Goal: Task Accomplishment & Management: Manage account settings

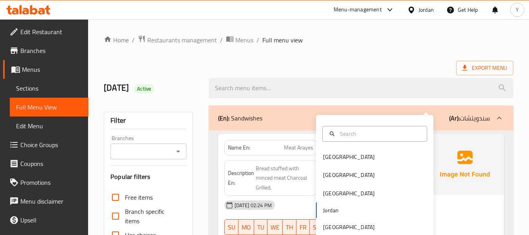
scroll to position [94, 0]
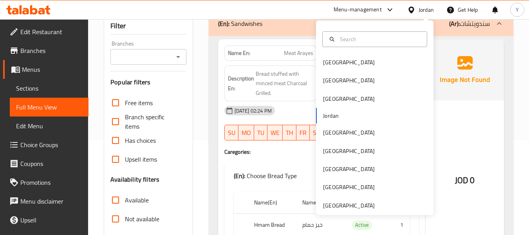
click at [464, 118] on div "JOD 0" at bounding box center [465, 159] width 78 height 240
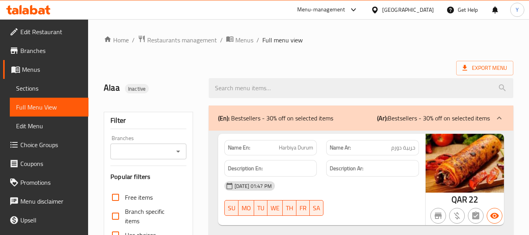
click at [382, 13] on div at bounding box center [376, 9] width 11 height 9
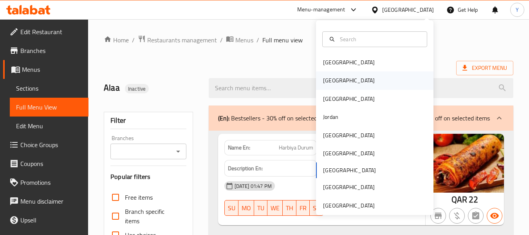
click at [373, 77] on div "[GEOGRAPHIC_DATA]" at bounding box center [375, 80] width 118 height 18
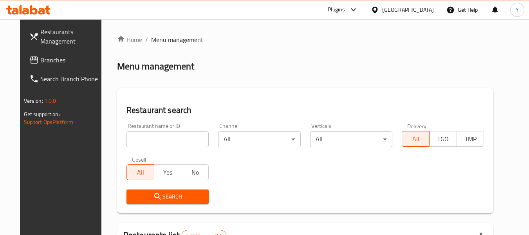
click at [193, 137] on input "search" at bounding box center [168, 139] width 82 height 16
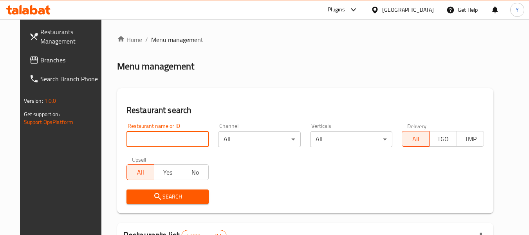
paste input "كبده ومخ الشرقاوي بلس"
type input "كبده ومخ الشرقاوي بلس"
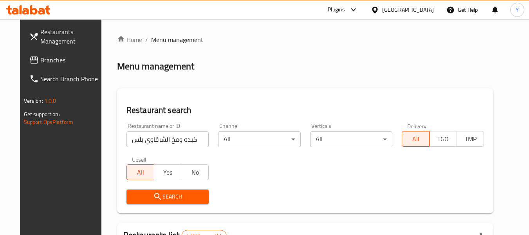
click at [243, 110] on h2 "Restaurant search" at bounding box center [306, 110] width 358 height 12
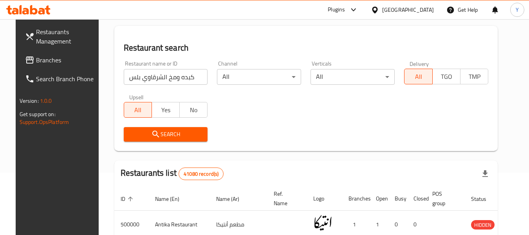
scroll to position [63, 0]
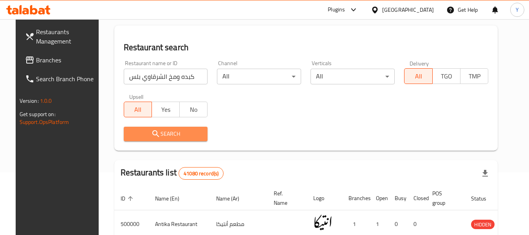
click at [181, 132] on span "Search" at bounding box center [166, 134] width 72 height 10
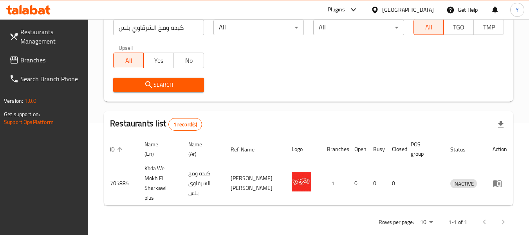
scroll to position [115, 0]
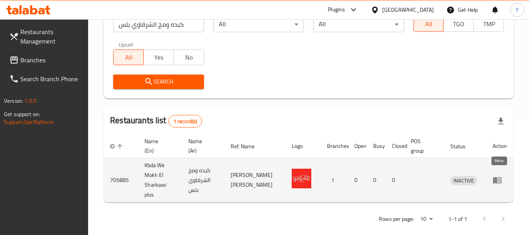
click at [501, 175] on icon "enhanced table" at bounding box center [497, 179] width 9 height 9
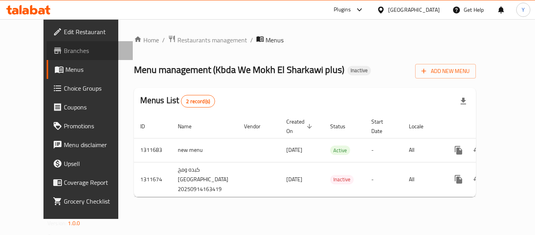
click at [61, 57] on link "Branches" at bounding box center [90, 50] width 86 height 19
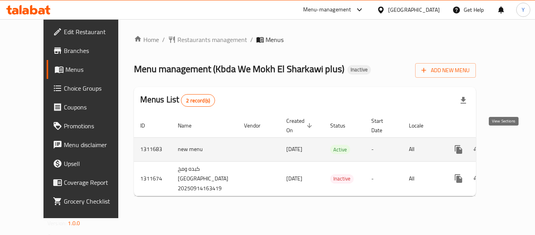
click at [510, 145] on icon "enhanced table" at bounding box center [514, 149] width 9 height 9
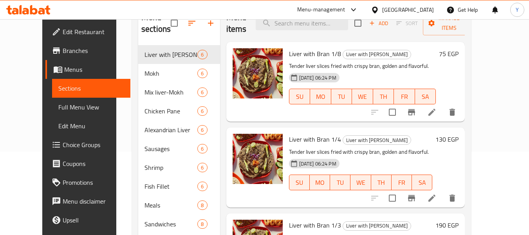
scroll to position [82, 0]
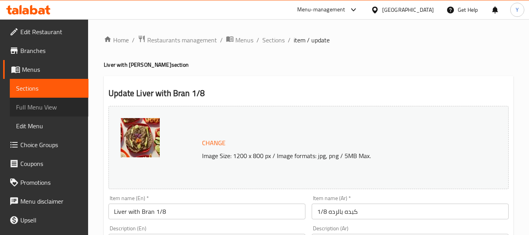
click at [66, 108] on span "Full Menu View" at bounding box center [49, 106] width 66 height 9
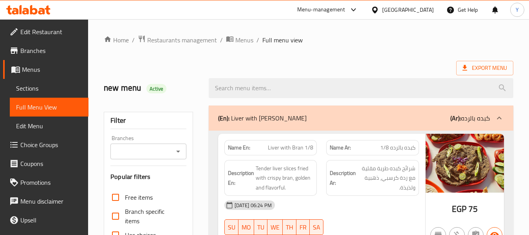
click at [307, 195] on div "Description En: Tender liver slices fried with crispy bran, golden and flavorfu…" at bounding box center [270, 178] width 93 height 36
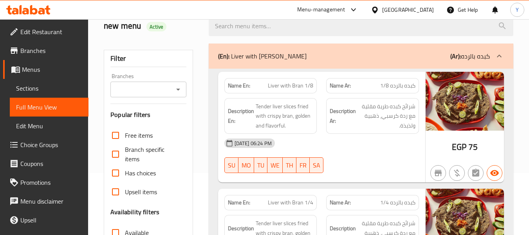
scroll to position [63, 0]
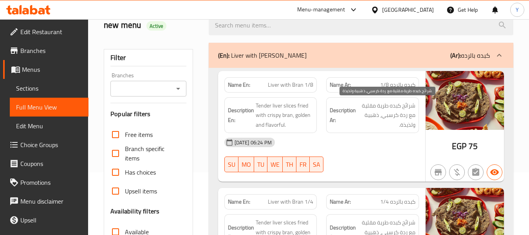
click at [394, 112] on span "شرائح كبده طرية مقلية مع ردة كرسبي، ذهبية ولذيذة." at bounding box center [387, 115] width 58 height 29
copy div "شرائح كبده طرية مقلية مع ردة كرسبي، ذهبية ولذيذة."
click at [394, 112] on span "شرائح كبده طرية مقلية مع ردة كرسبي، ذهبية ولذيذة." at bounding box center [387, 115] width 58 height 29
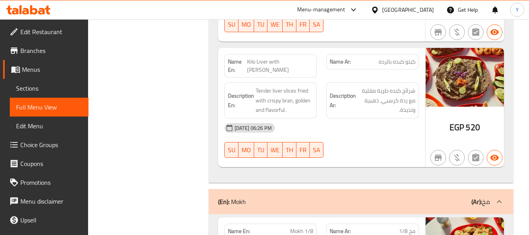
scroll to position [654, 0]
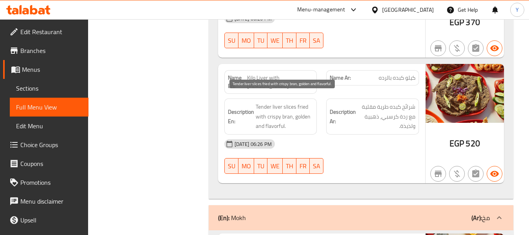
click at [279, 103] on span "Tender liver slices fried with crispy bran, golden and flavorful." at bounding box center [285, 116] width 58 height 29
copy span "liver"
click at [279, 103] on span "Tender liver slices fried with crispy bran, golden and flavorful." at bounding box center [285, 116] width 58 height 29
click at [278, 102] on span "Tender liver slices fried with crispy bran, golden and flavorful." at bounding box center [285, 116] width 58 height 29
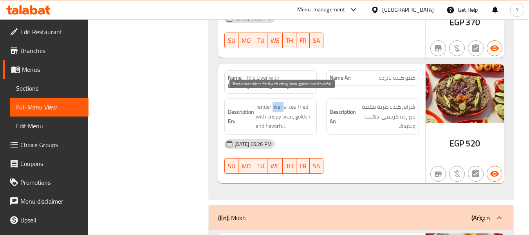
click at [278, 102] on span "Tender liver slices fried with crispy bran, golden and flavorful." at bounding box center [285, 116] width 58 height 29
copy span "Tender liver slices fried with crispy bran, golden and flavorful."
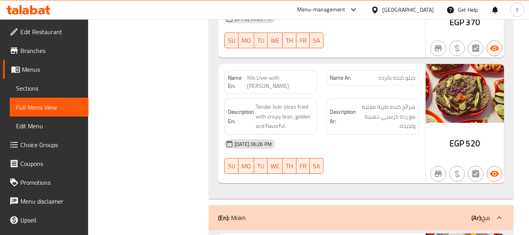
click at [331, 112] on strong "Description Ar:" at bounding box center [343, 116] width 26 height 19
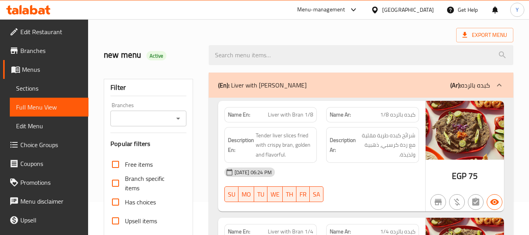
scroll to position [0, 0]
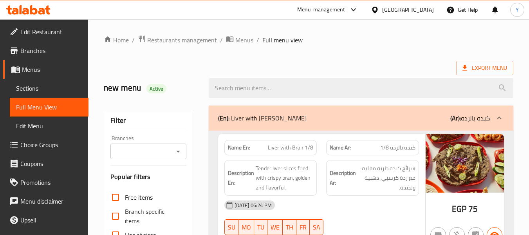
click at [331, 112] on div "(En): Liver with Bran (Ar): كبده بالرده" at bounding box center [361, 117] width 305 height 25
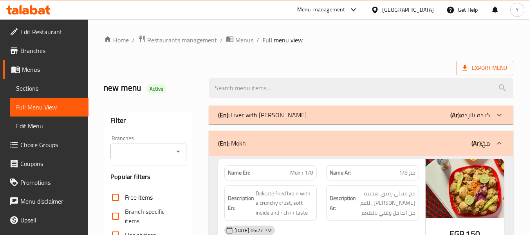
click at [353, 182] on div "Description Ar: مخ مقلي رقيق بعجينة كرانشي ، ناعم من الداخل وغني بالطعم" at bounding box center [373, 202] width 102 height 45
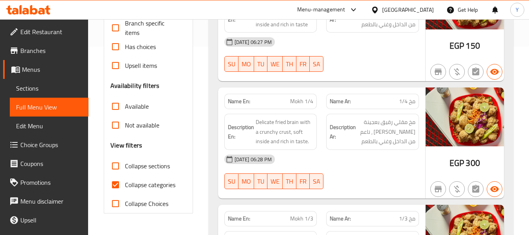
scroll to position [172, 0]
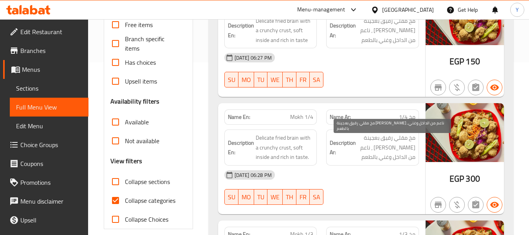
click at [400, 156] on span "مخ مقلي رقيق بعجينة كرانشي ، ناعم من الداخل وغني بالطعم" at bounding box center [387, 147] width 58 height 29
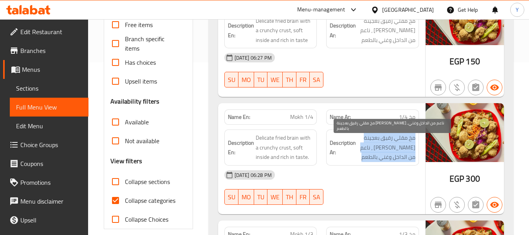
click at [400, 156] on span "مخ مقلي رقيق بعجينة كرانشي ، ناعم من الداخل وغني بالطعم" at bounding box center [387, 147] width 58 height 29
copy div "مخ مقلي رقيق بعجينة كرانشي ، ناعم من الداخل وغني بالطعم"
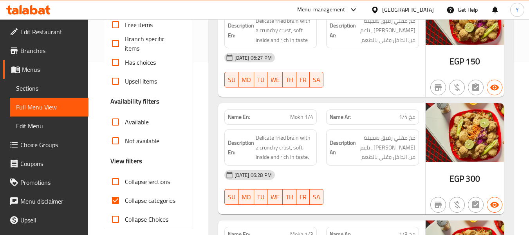
click at [375, 84] on div at bounding box center [373, 87] width 102 height 9
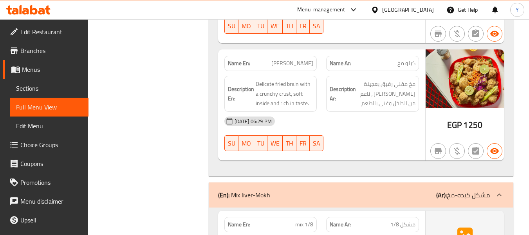
scroll to position [689, 0]
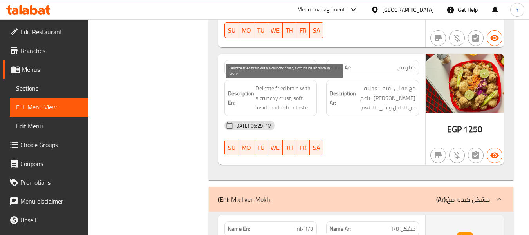
click at [288, 92] on span "Delicate fried brain with a crunchy crust, soft inside and rich in taste." at bounding box center [285, 97] width 58 height 29
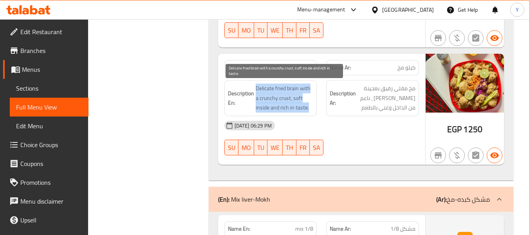
copy span "Delicate fried brain with a crunchy crust, soft inside and rich in taste."
click at [288, 92] on span "Delicate fried brain with a crunchy crust, soft inside and rich in taste." at bounding box center [285, 97] width 58 height 29
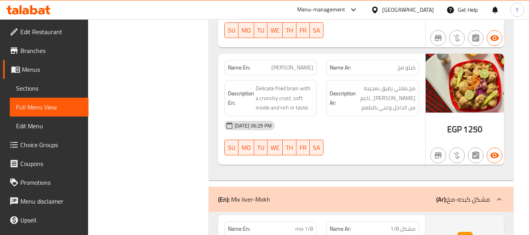
click at [356, 103] on h6 "Description Ar: مخ مقلي رقيق بعجينة كرانشي ، ناعم من الداخل وغني بالطعم" at bounding box center [373, 97] width 86 height 29
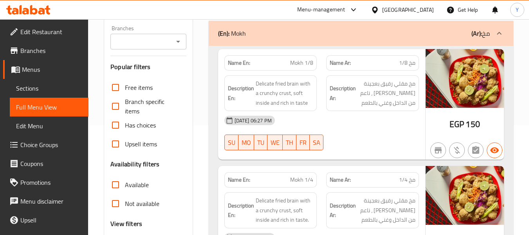
scroll to position [94, 0]
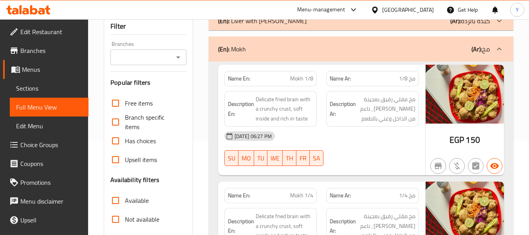
click at [367, 164] on div at bounding box center [373, 165] width 102 height 9
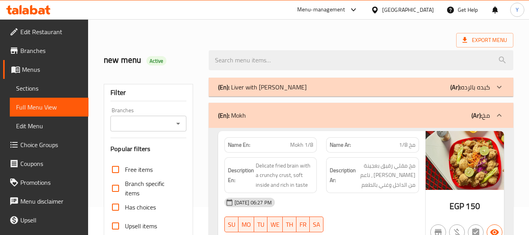
scroll to position [16, 0]
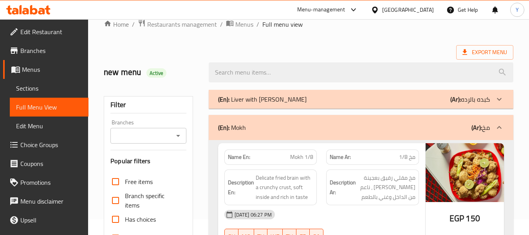
click at [385, 131] on div "(En): Mokh (Ar): مخ" at bounding box center [354, 127] width 272 height 9
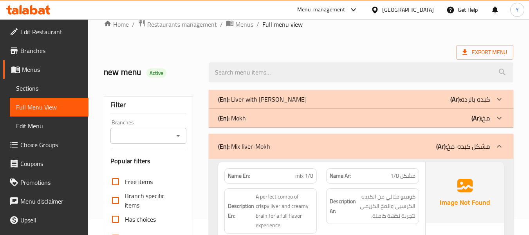
click at [331, 200] on strong "Description Ar:" at bounding box center [343, 205] width 26 height 19
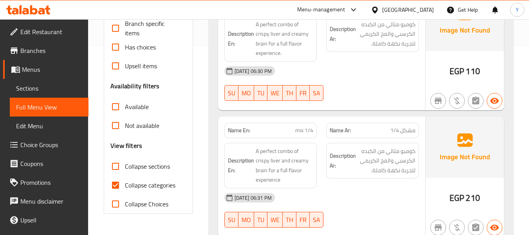
scroll to position [188, 0]
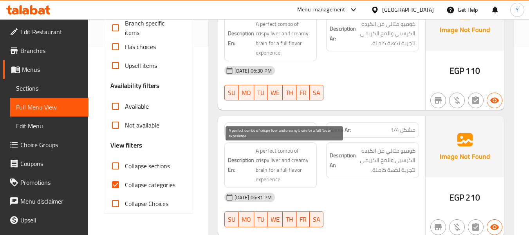
click at [276, 163] on span "A perfect combo of crispy liver and creamy brain for a full flavor experience" at bounding box center [285, 165] width 58 height 38
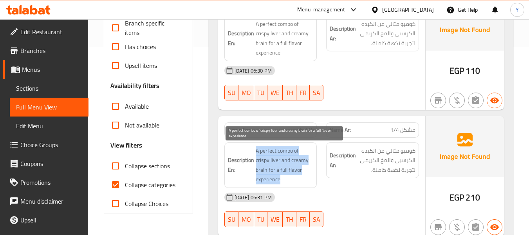
click at [276, 163] on span "A perfect combo of crispy liver and creamy brain for a full flavor experience" at bounding box center [285, 165] width 58 height 38
copy span "A perfect combo of crispy liver and creamy brain for a full flavor experience"
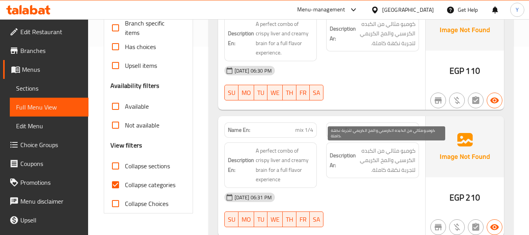
click at [385, 153] on span "كومبو مثالي من الكبده الكرسبي والمخ الكريمي لتجربة نكهة كاملة." at bounding box center [387, 160] width 58 height 29
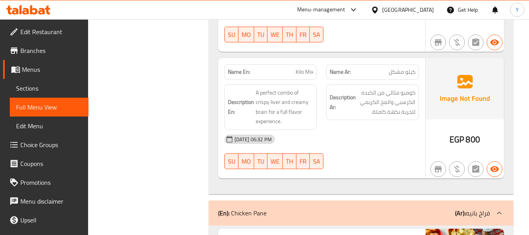
scroll to position [736, 0]
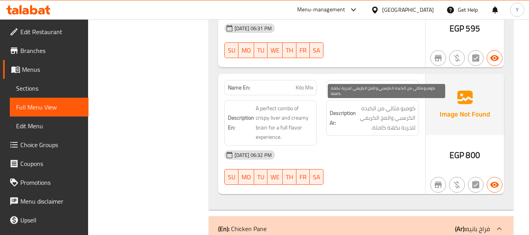
click at [395, 130] on span "كومبو مثالي من الكبده الكرسبي والمخ الكريمي لتجربة نكهة كاملة." at bounding box center [387, 117] width 58 height 29
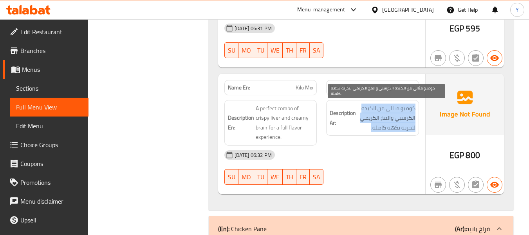
click at [395, 130] on span "كومبو مثالي من الكبده الكرسبي والمخ الكريمي لتجربة نكهة كاملة." at bounding box center [387, 117] width 58 height 29
copy div "كومبو مثالي من الكبده الكرسبي والمخ الكريمي لتجربة نكهة كاملة."
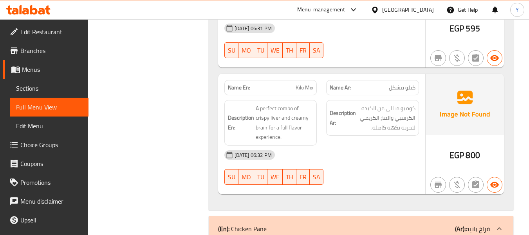
click at [400, 157] on div "14-09-2025 06:32 PM" at bounding box center [322, 154] width 204 height 19
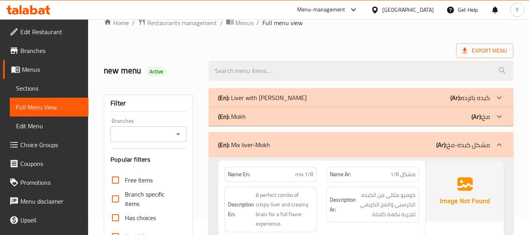
scroll to position [16, 0]
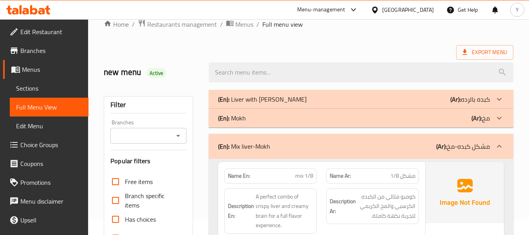
click at [400, 157] on div "(En): Mix liver-Mokh (Ar): مشكل كبده-مخ" at bounding box center [361, 146] width 305 height 25
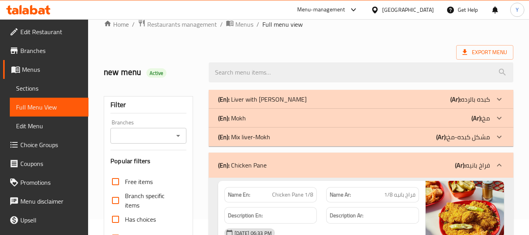
click at [317, 189] on div "Name En: Chicken Pane 1/8" at bounding box center [271, 194] width 102 height 25
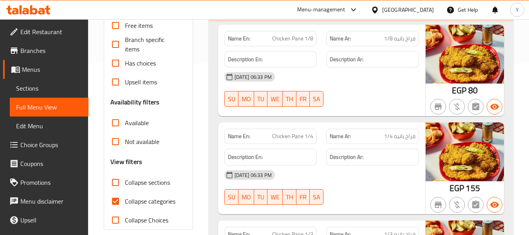
scroll to position [172, 0]
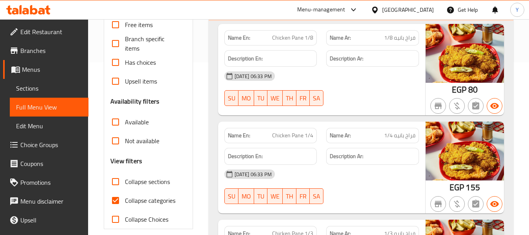
click at [362, 20] on div "(En): Chicken Pane (Ar): فراخ بانيه" at bounding box center [361, 8] width 305 height 25
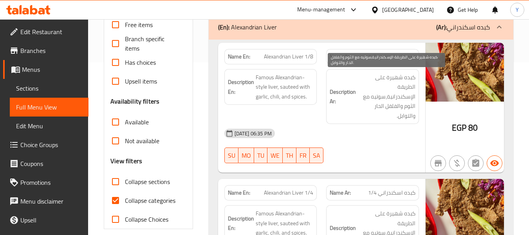
click at [360, 120] on span "كبده شهيرة على الطريقة الإسكندرانية،سوتيه مع الثوم والفلفل الحار والتوابل." at bounding box center [387, 96] width 58 height 48
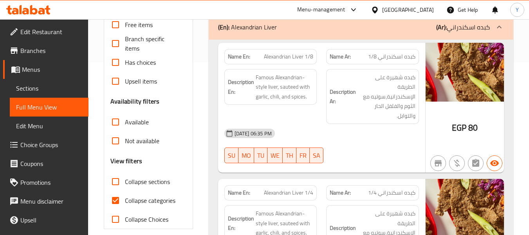
click at [292, 59] on span "Alexandrian Liver 1/8" at bounding box center [288, 56] width 49 height 8
copy span "Alexandrian Liver 1/8"
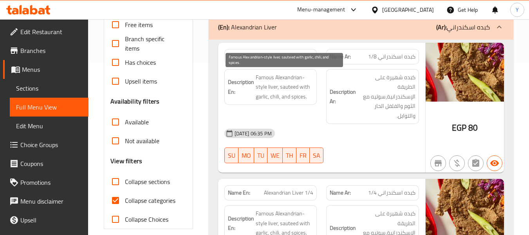
click at [280, 97] on span "Famous Alexandrian-style liver, sauteed with garlic, chili, and spices." at bounding box center [285, 86] width 58 height 29
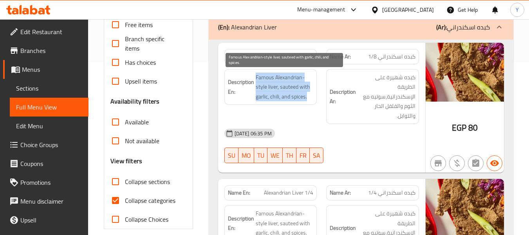
click at [280, 97] on span "Famous Alexandrian-style liver, sauteed with garlic, chili, and spices." at bounding box center [285, 86] width 58 height 29
copy span "Famous Alexandrian-style liver, sauteed with garlic, chili, and spices."
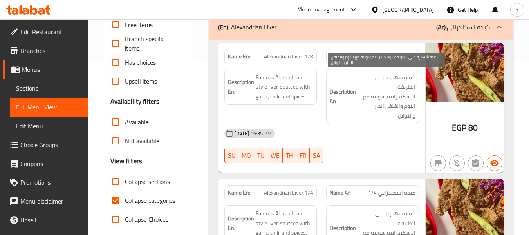
click at [400, 85] on span "كبده شهيرة على الطريقة الإسكندرانية،سوتيه مع الثوم والفلفل الحار والتوابل." at bounding box center [387, 96] width 58 height 48
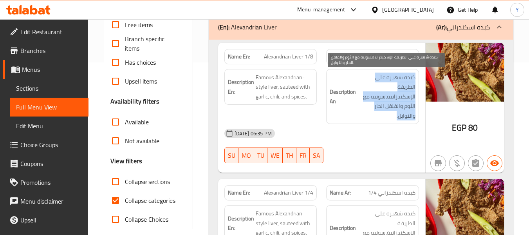
click at [400, 85] on span "كبده شهيرة على الطريقة الإسكندرانية،سوتيه مع الثوم والفلفل الحار والتوابل." at bounding box center [387, 96] width 58 height 48
copy div "كبده شهيرة على الطريقة الإسكندرانية،سوتيه مع الثوم والفلفل الحار والتوابل."
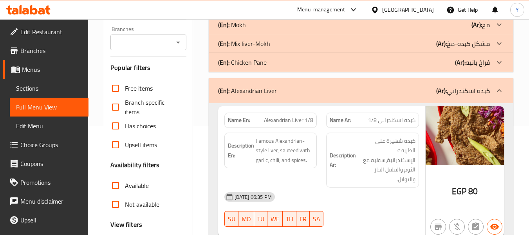
scroll to position [121, 0]
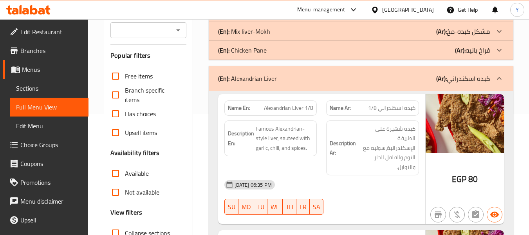
click at [467, 76] on p "(Ar): كبده اسكندراني" at bounding box center [463, 78] width 54 height 9
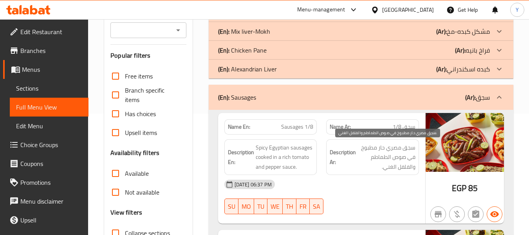
click at [359, 151] on span "سجق مصري حار مطبوخ في صوص الطماطم والفلفل الغني." at bounding box center [387, 157] width 58 height 29
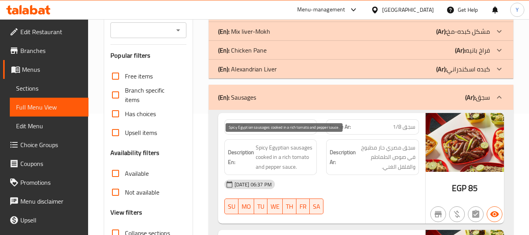
click at [280, 157] on span "Spicy Egyptian sausages cooked in a rich tomato and pepper sauce." at bounding box center [285, 157] width 58 height 29
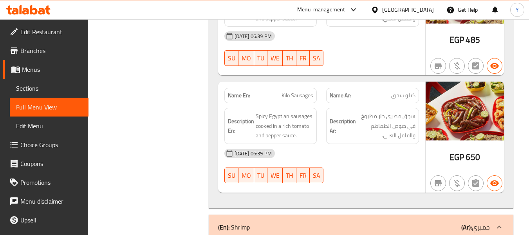
scroll to position [532, 0]
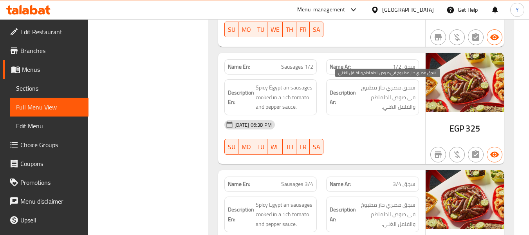
click at [400, 94] on span "سجق مصري حار مطبوخ في صوص الطماطم والفلفل الغني." at bounding box center [387, 97] width 58 height 29
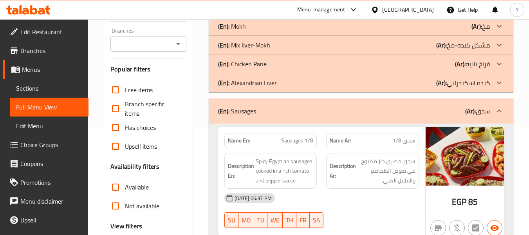
scroll to position [97, 0]
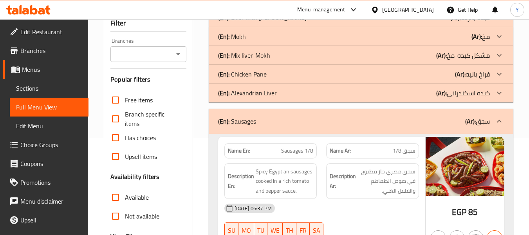
click at [409, 119] on div "(En): Sausages (Ar): سجق" at bounding box center [354, 120] width 272 height 9
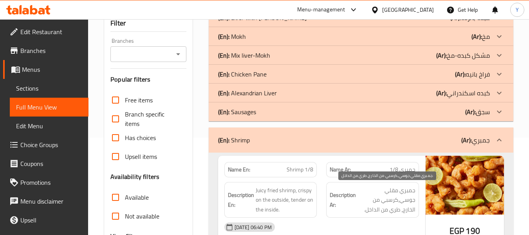
click at [389, 196] on span "جمبري مقلي جوسي،كرسبي من الخارج، طري من الداخل." at bounding box center [387, 199] width 58 height 29
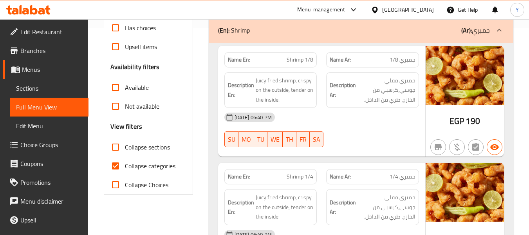
scroll to position [161, 0]
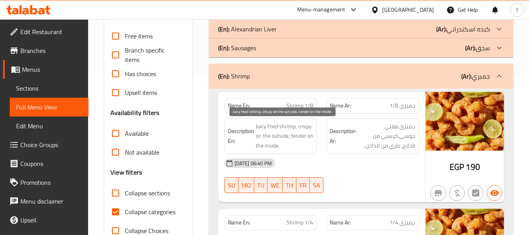
click at [272, 126] on span "Juicy fried shrimp, crispy on the outside, tender on the inside." at bounding box center [285, 135] width 58 height 29
click at [338, 148] on h6 "Description Ar: جمبري مقلي جوسي،كرسبي من الخارج، طري من الداخل." at bounding box center [373, 135] width 86 height 29
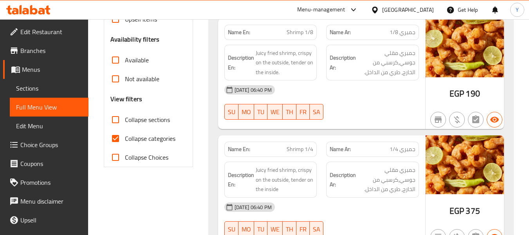
scroll to position [152, 0]
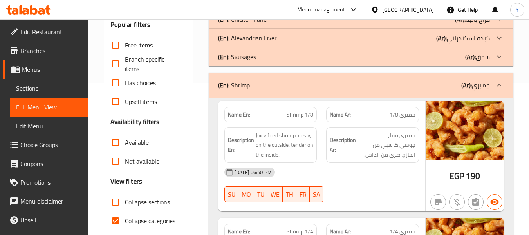
click at [422, 85] on div "(En): Shrimp (Ar): جمبري" at bounding box center [354, 84] width 272 height 9
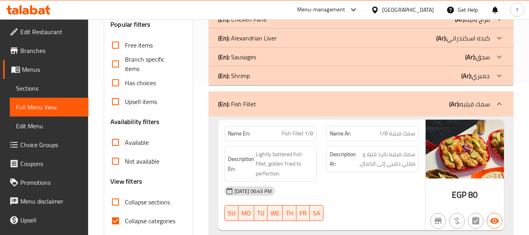
click at [420, 161] on div "Description Ar: سمك فيليه باترد قليلا و مقلي ذهبي إلى الكمال." at bounding box center [373, 163] width 102 height 45
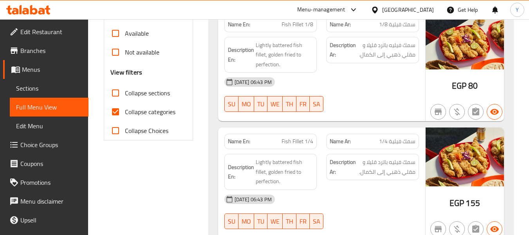
scroll to position [262, 0]
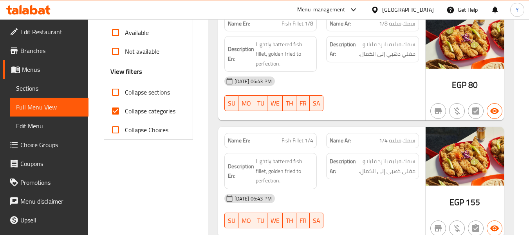
click at [378, 148] on div "Name Ar: سمك فيلية 1/4" at bounding box center [372, 140] width 93 height 15
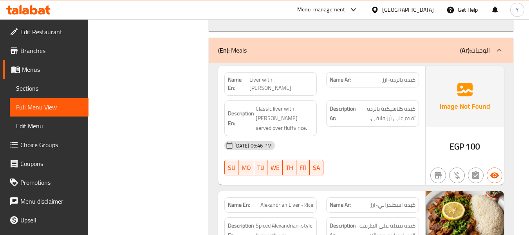
scroll to position [967, 0]
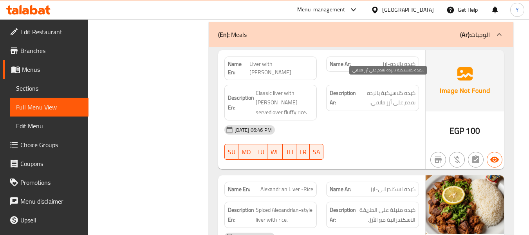
click at [360, 96] on span "كبده كلاسيكية بالرده تقدم على أرز فلافي." at bounding box center [387, 97] width 58 height 19
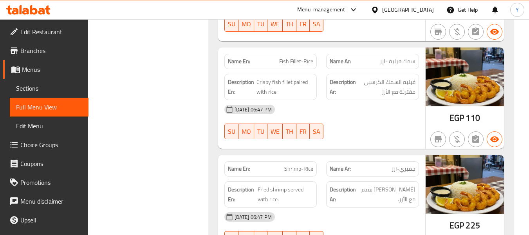
scroll to position [1217, 0]
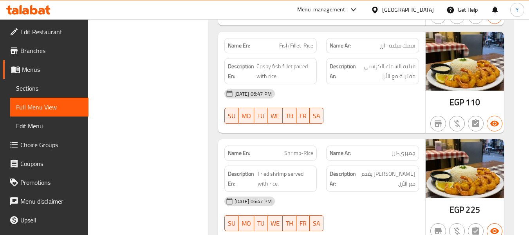
click at [421, 192] on div "14-09-2025 06:47 PM" at bounding box center [322, 201] width 204 height 19
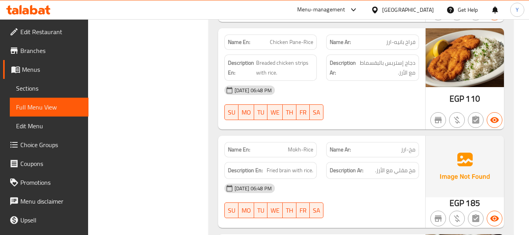
scroll to position [1437, 0]
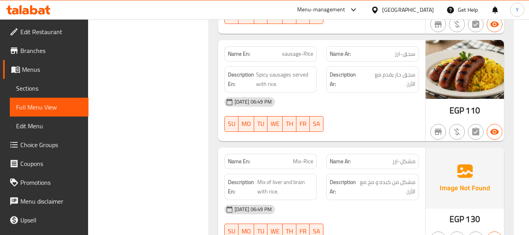
scroll to position [1641, 0]
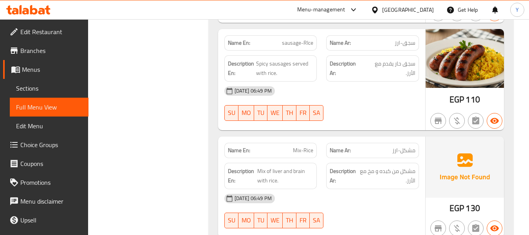
click at [294, 216] on div "Name En: Mix-Rice Name Ar: مشكل-ارز Description En: Mix of liver and brain with…" at bounding box center [321, 186] width 207 height 101
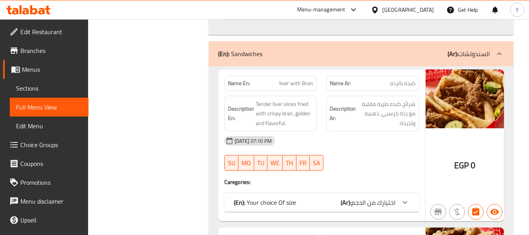
scroll to position [1860, 0]
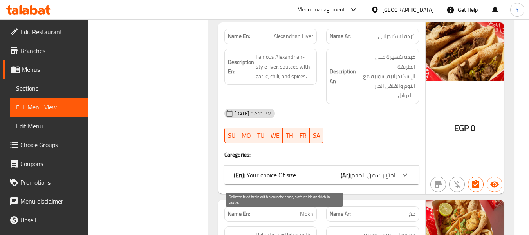
scroll to position [2048, 0]
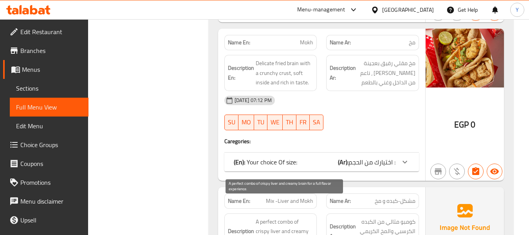
scroll to position [2236, 0]
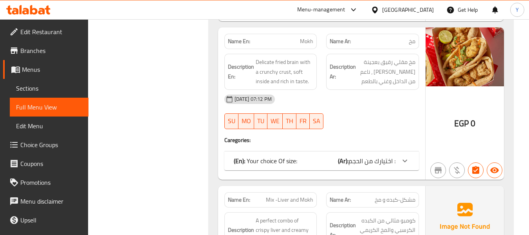
click at [324, 187] on div "Name Ar: مشكل-كبده و مخ" at bounding box center [373, 199] width 102 height 25
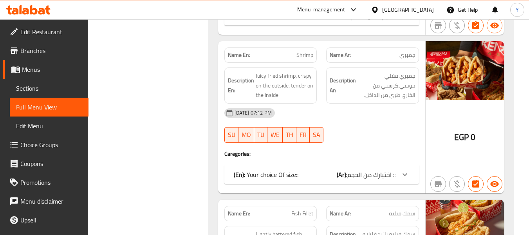
scroll to position [2549, 0]
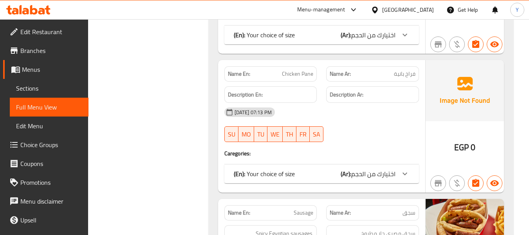
scroll to position [2847, 0]
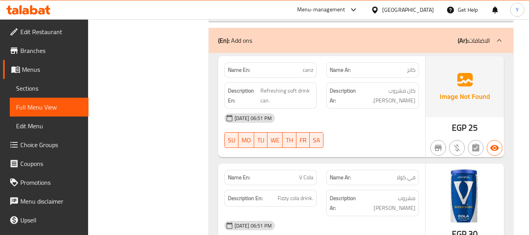
scroll to position [3192, 0]
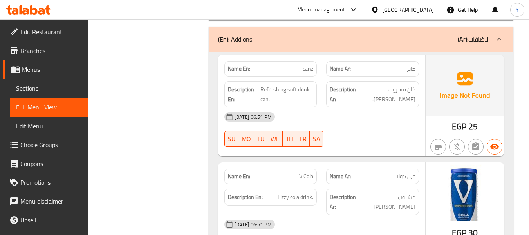
click at [311, 65] on span "canz" at bounding box center [308, 69] width 11 height 8
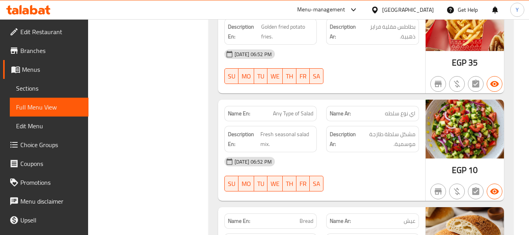
scroll to position [3584, 0]
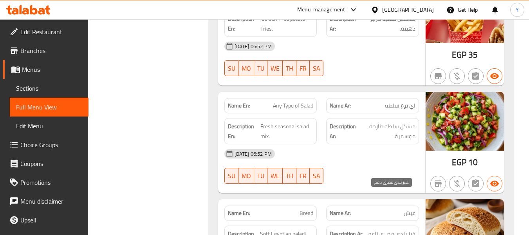
click at [406, 229] on span "خبز بلدي مصري ناعم." at bounding box center [391, 234] width 49 height 10
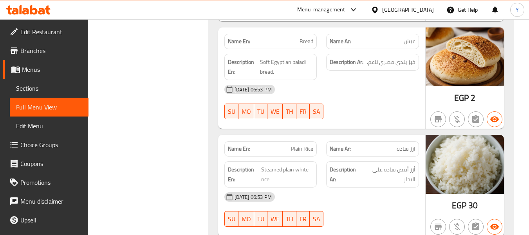
scroll to position [3757, 0]
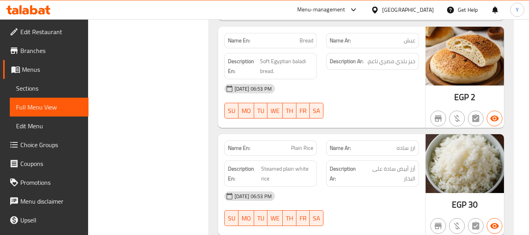
click at [332, 136] on div "Name Ar: ارز ساده" at bounding box center [373, 148] width 102 height 25
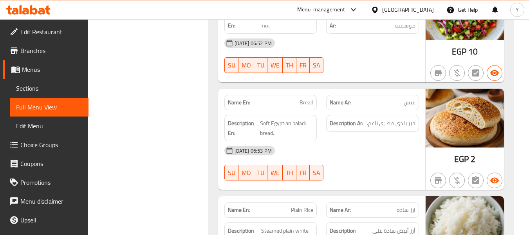
scroll to position [3694, 0]
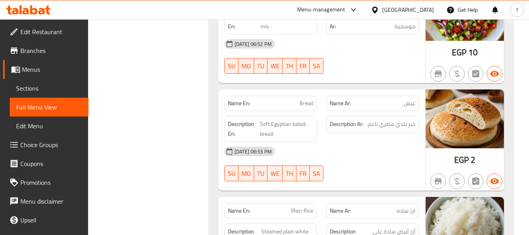
click at [302, 99] on span "Bread" at bounding box center [307, 103] width 14 height 8
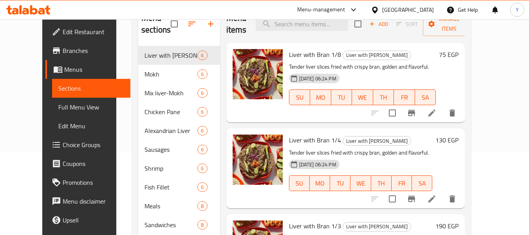
click at [335, 24] on input "search" at bounding box center [302, 24] width 92 height 14
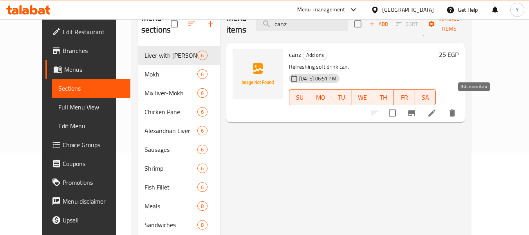
type input "canz"
click at [437, 108] on icon at bounding box center [431, 112] width 9 height 9
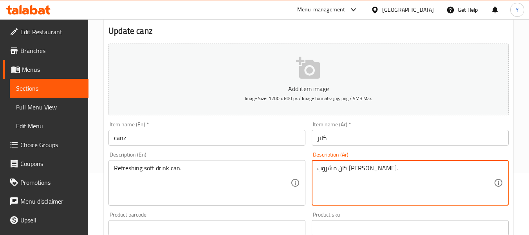
scroll to position [112, 0]
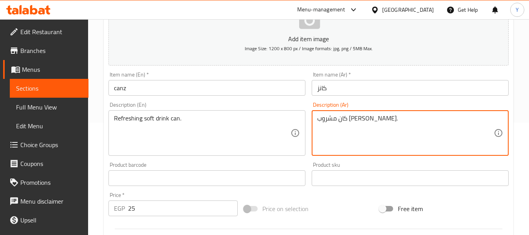
drag, startPoint x: 373, startPoint y: 230, endPoint x: 380, endPoint y: 121, distance: 109.2
type textarea "علبة مشروب غازي منعش."
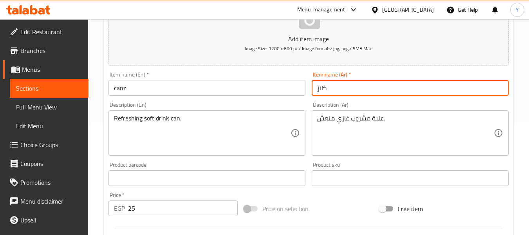
click at [369, 84] on input "كانز" at bounding box center [410, 88] width 197 height 16
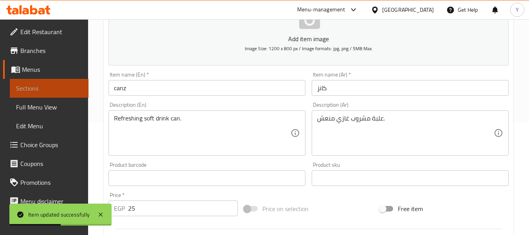
click at [51, 85] on span "Sections" at bounding box center [49, 87] width 66 height 9
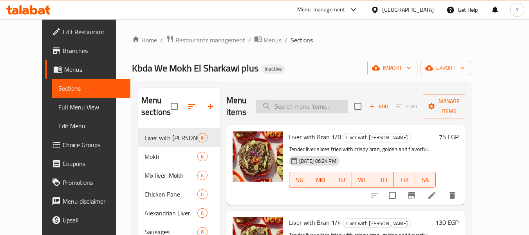
paste input "Bread"
click at [331, 111] on input "search" at bounding box center [302, 106] width 92 height 14
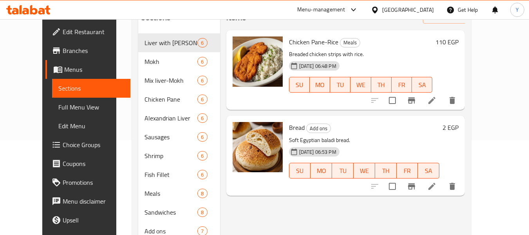
scroll to position [105, 0]
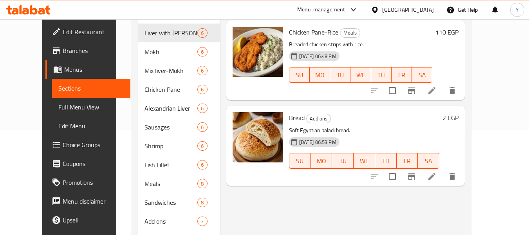
type input "Bread"
click at [443, 170] on li at bounding box center [432, 176] width 22 height 14
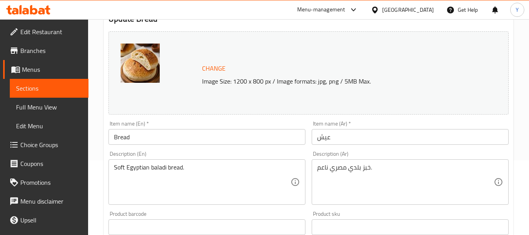
scroll to position [79, 0]
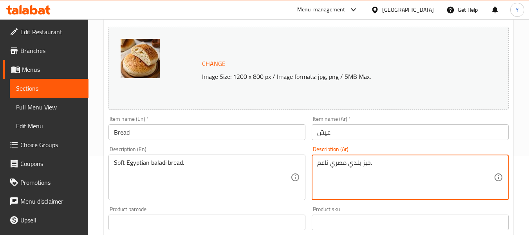
drag, startPoint x: 329, startPoint y: 164, endPoint x: 314, endPoint y: 166, distance: 15.1
click at [314, 166] on div "خبز بلدي مصري ناعم. Description (Ar)" at bounding box center [410, 176] width 197 height 45
type textarea "خبز بلدي مصري طري."
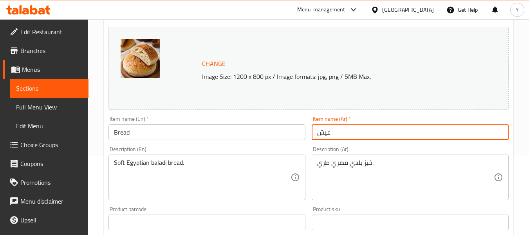
click at [340, 135] on input "عيش" at bounding box center [410, 132] width 197 height 16
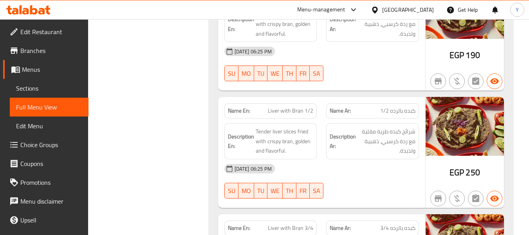
scroll to position [182, 0]
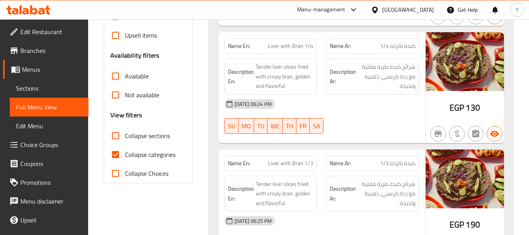
scroll to position [229, 0]
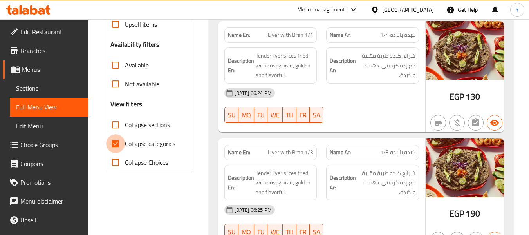
click at [115, 144] on input "Collapse categories" at bounding box center [115, 143] width 19 height 19
checkbox input "false"
click at [241, 153] on strong "Name En:" at bounding box center [239, 152] width 22 height 8
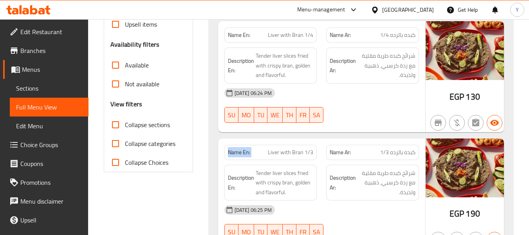
copy strong "Name En:"
click at [241, 153] on strong "Name En:" at bounding box center [239, 152] width 22 height 8
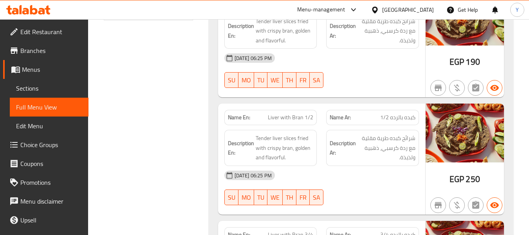
click at [346, 108] on div "Name Ar: كبده بالرده 1/2" at bounding box center [373, 117] width 102 height 25
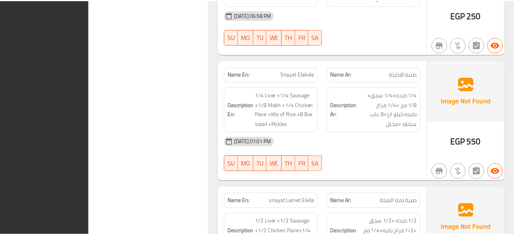
scroll to position [9111, 0]
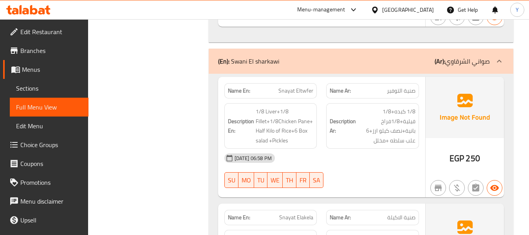
click at [410, 87] on span "صنية التوفير" at bounding box center [401, 91] width 29 height 8
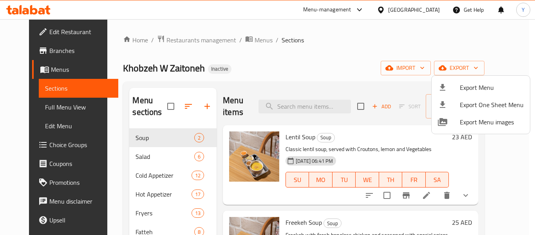
click at [508, 43] on div at bounding box center [267, 117] width 535 height 235
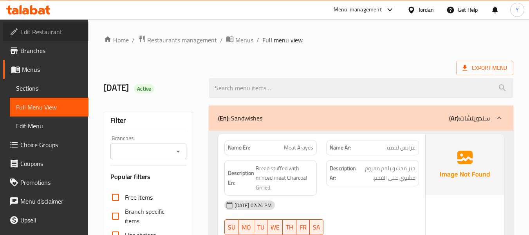
click at [68, 33] on span "Edit Restaurant" at bounding box center [51, 31] width 62 height 9
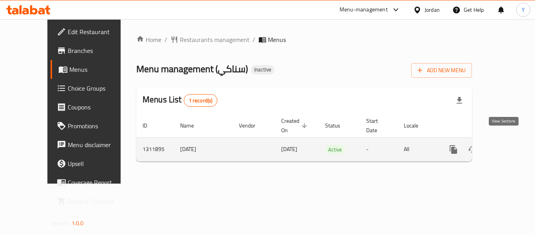
click at [505, 145] on icon "enhanced table" at bounding box center [509, 149] width 9 height 9
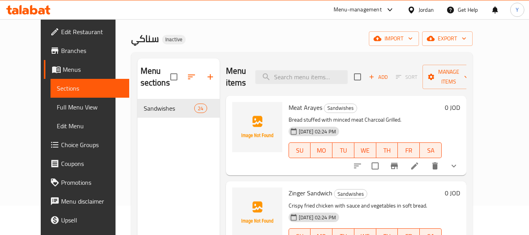
scroll to position [43, 0]
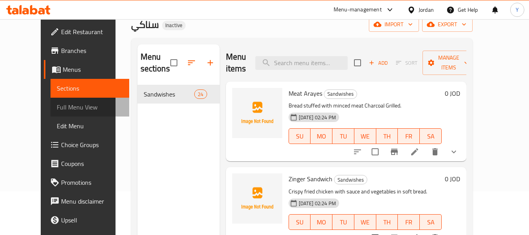
click at [60, 110] on span "Full Menu View" at bounding box center [90, 106] width 66 height 9
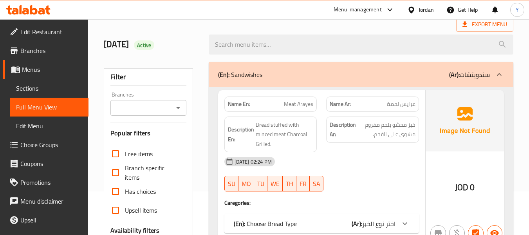
click at [416, 124] on div "Description Ar: خبز محشو بلحم مفروم مشوي على الفحم." at bounding box center [372, 129] width 93 height 26
click at [341, 153] on div "[DATE] 02:24 PM" at bounding box center [322, 161] width 204 height 19
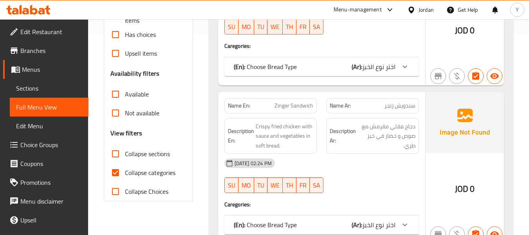
scroll to position [216, 0]
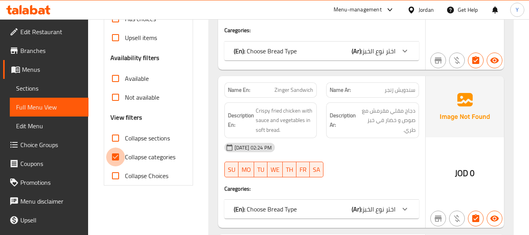
click at [118, 155] on input "Collapse categories" at bounding box center [115, 156] width 19 height 19
checkbox input "false"
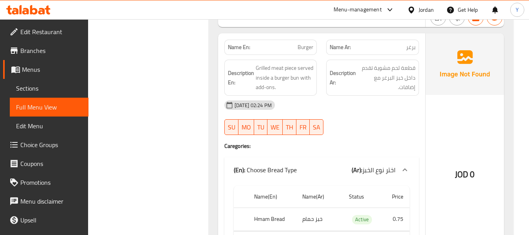
scroll to position [608, 0]
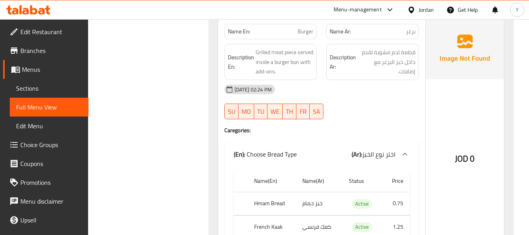
click at [401, 82] on div "[DATE] 02:24 PM" at bounding box center [322, 89] width 204 height 19
click at [295, 63] on span "Grilled meat piece served inside a burger bun with add-ons." at bounding box center [285, 61] width 58 height 29
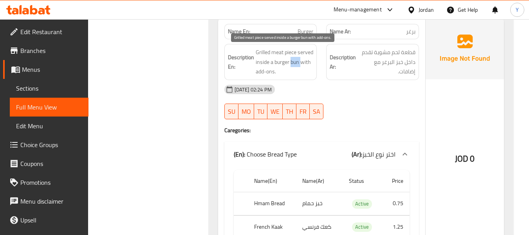
click at [295, 63] on span "Grilled meat piece served inside a burger bun with add-ons." at bounding box center [285, 61] width 58 height 29
copy span "bun"
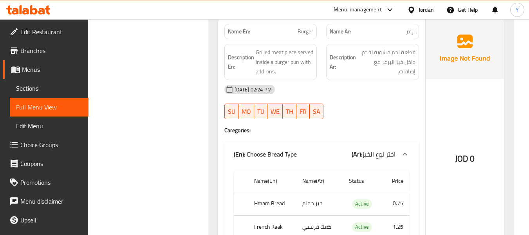
click at [376, 78] on div "Description Ar: قطعة لحم مشوية تقدم داخل خبز البرغر مع إضافات." at bounding box center [372, 62] width 93 height 36
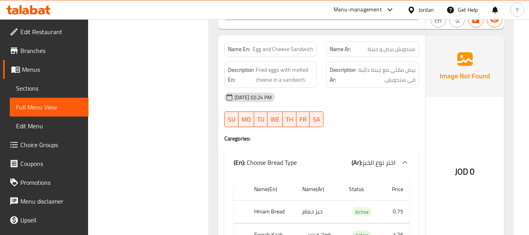
scroll to position [3271, 0]
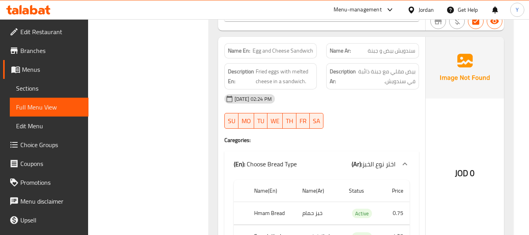
click at [411, 89] on div "[DATE] 02:24 PM" at bounding box center [322, 98] width 204 height 19
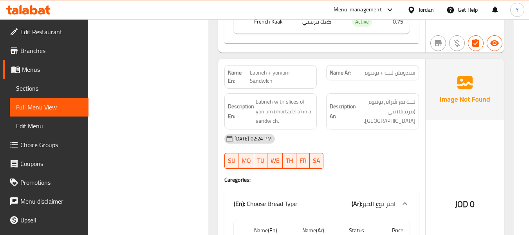
scroll to position [4478, 0]
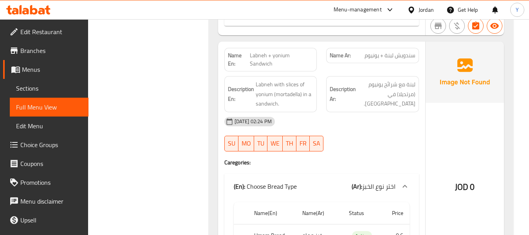
click at [418, 71] on div "Description Ar: لبنة مع شرائح يونيوم (مرتديلا) في سندويش." at bounding box center [373, 93] width 102 height 45
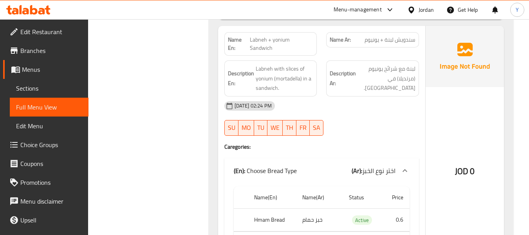
scroll to position [4525, 0]
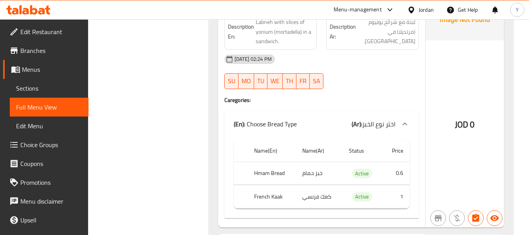
click at [418, 67] on div "Name En: Labneh + yonium Sandwich Name Ar: سندويش لبنة + يونيوم Description En:…" at bounding box center [321, 103] width 207 height 248
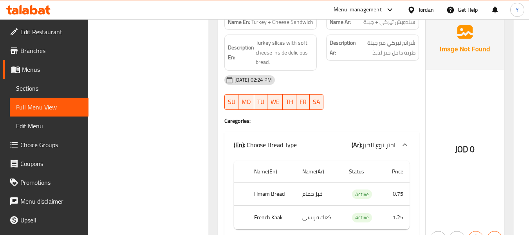
scroll to position [5772, 0]
click at [457, 95] on div "JOD 0" at bounding box center [465, 127] width 78 height 240
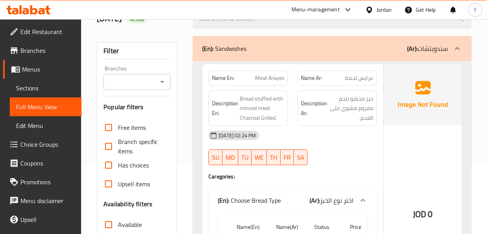
scroll to position [81, 0]
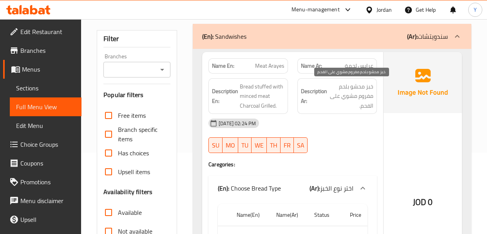
click at [353, 105] on span "خبز محشو بلحم مفروم مشوي على الفحم." at bounding box center [351, 96] width 45 height 29
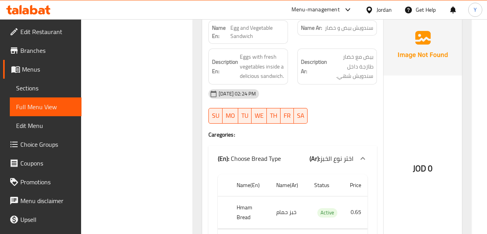
scroll to position [3920, 0]
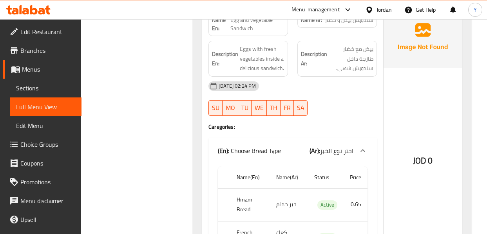
click at [340, 111] on div at bounding box center [337, 115] width 89 height 9
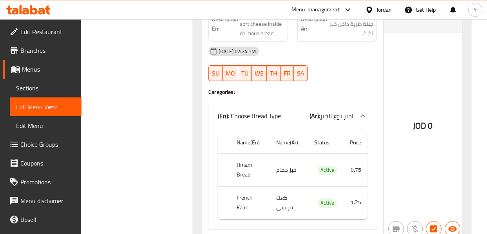
scroll to position [6427, 0]
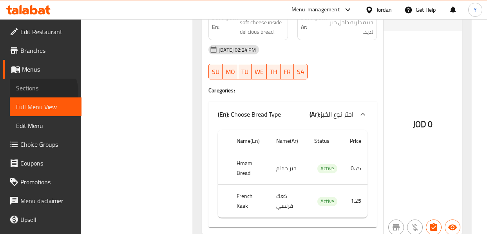
click at [38, 92] on span "Sections" at bounding box center [45, 87] width 59 height 9
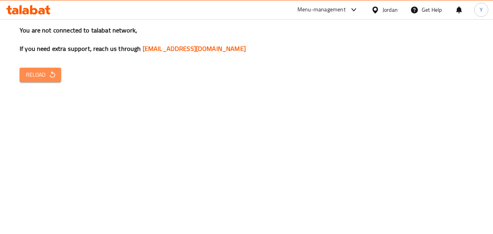
click at [41, 78] on span "Reload" at bounding box center [40, 75] width 29 height 10
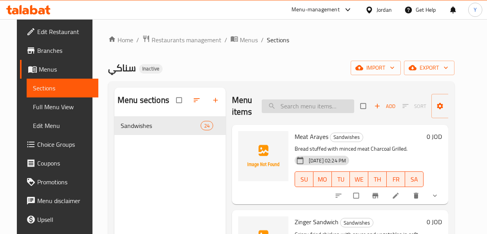
click at [305, 110] on input "search" at bounding box center [308, 106] width 92 height 14
type input "س"
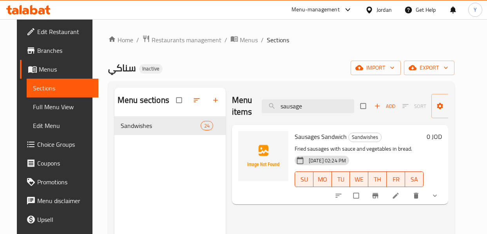
type input "sausage"
click at [400, 194] on icon at bounding box center [396, 196] width 8 height 8
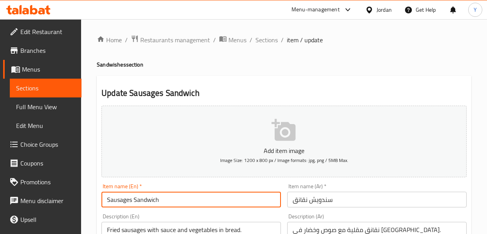
click at [123, 201] on input "Sausages Sandwich" at bounding box center [190, 200] width 179 height 16
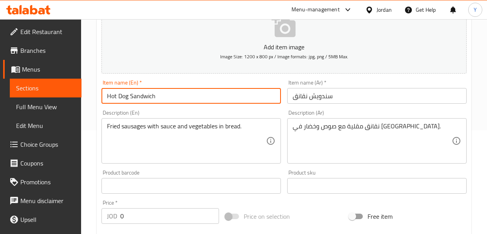
scroll to position [105, 0]
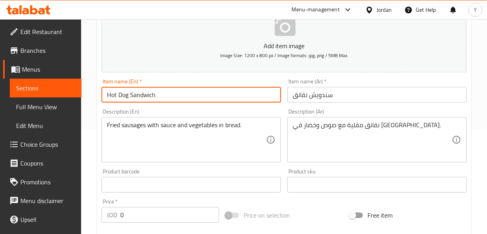
drag, startPoint x: 131, startPoint y: 95, endPoint x: 107, endPoint y: 94, distance: 24.7
click at [107, 94] on input "Hot Dog Sandwich" at bounding box center [190, 95] width 179 height 16
type input "Hot Dog Sandwich"
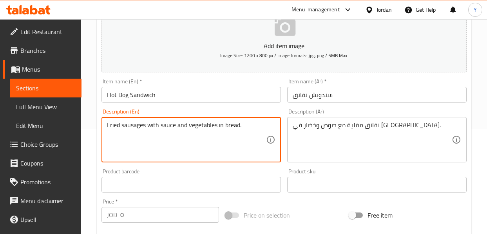
click at [134, 126] on textarea "Fried sausages with sauce and vegetables in bread." at bounding box center [186, 139] width 159 height 37
paste textarea "Hot Dog"
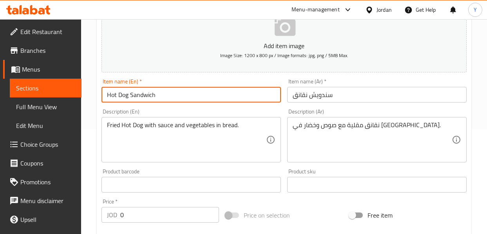
click at [172, 94] on input "Hot Dog Sandwich" at bounding box center [190, 95] width 179 height 16
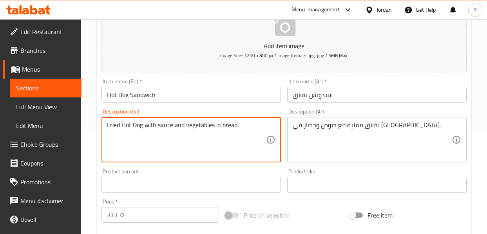
drag, startPoint x: 137, startPoint y: 126, endPoint x: 132, endPoint y: 125, distance: 4.8
click at [123, 125] on textarea "Fried Hot dog with sauce and vegetables in bread." at bounding box center [186, 139] width 159 height 37
type textarea "Fried hot dog with sauce and vegetables in bread."
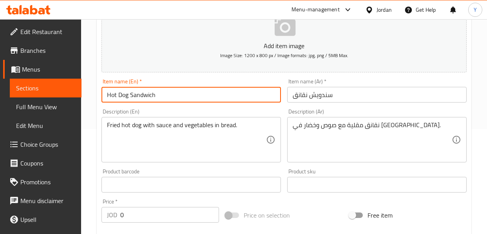
click at [166, 94] on input "Hot Dog Sandwich" at bounding box center [190, 95] width 179 height 16
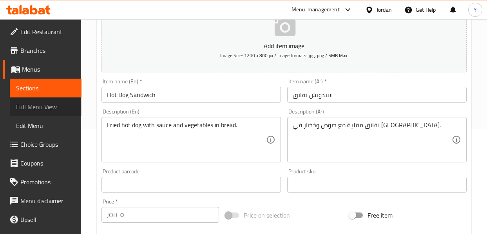
click at [50, 109] on span "Full Menu View" at bounding box center [45, 106] width 59 height 9
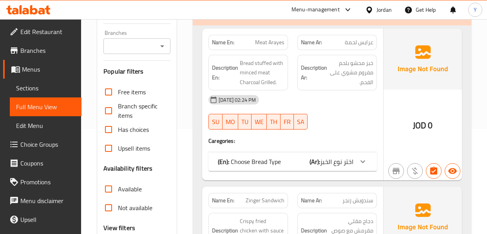
click at [281, 91] on div "15-09-2025 02:24 PM" at bounding box center [293, 99] width 178 height 19
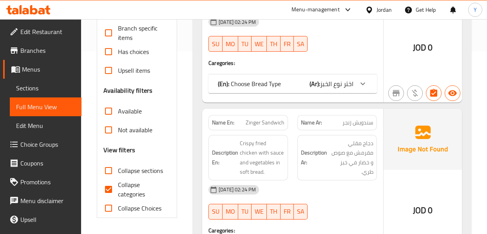
scroll to position [183, 0]
click at [107, 190] on input "Collapse categories" at bounding box center [108, 189] width 19 height 19
checkbox input "false"
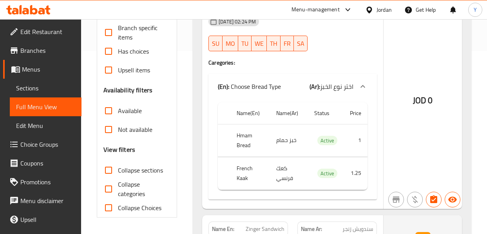
click at [356, 46] on div "15-09-2025 02:24 PM SU MO TU WE TH FR SA" at bounding box center [293, 34] width 178 height 44
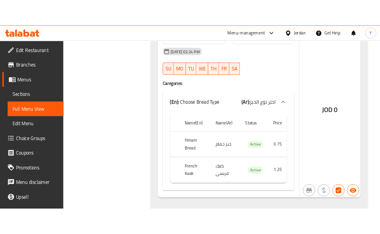
scroll to position [0, 0]
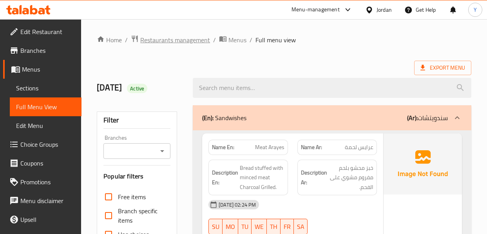
click at [187, 40] on span "Restaurants management" at bounding box center [175, 39] width 70 height 9
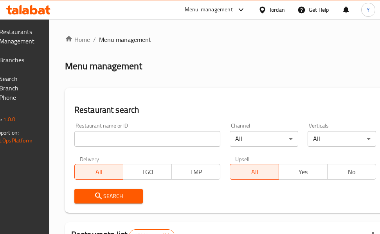
click at [261, 9] on icon at bounding box center [263, 10] width 8 height 8
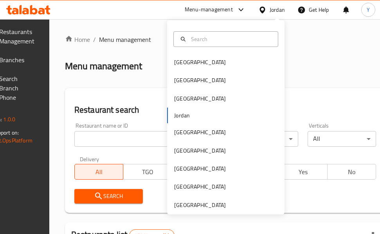
click at [205, 211] on div "Bahrain Egypt Iraq Jordan Kuwait Oman Qatar Saudi Arabia United Arab Emirates" at bounding box center [226, 117] width 118 height 194
click at [206, 203] on div "United Arab Emirates" at bounding box center [200, 205] width 52 height 9
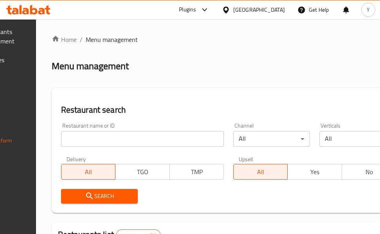
click at [176, 142] on input "search" at bounding box center [142, 139] width 163 height 16
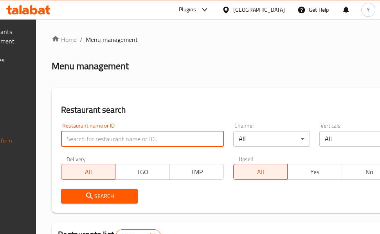
paste input "glamshot cafe"
type input "glamshot cafe"
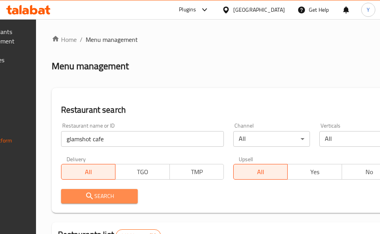
click at [129, 197] on span "Search" at bounding box center [99, 197] width 64 height 10
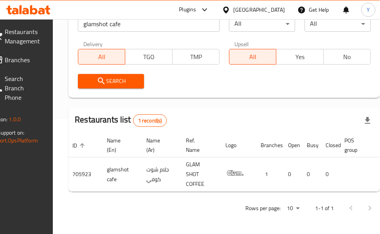
scroll to position [0, 95]
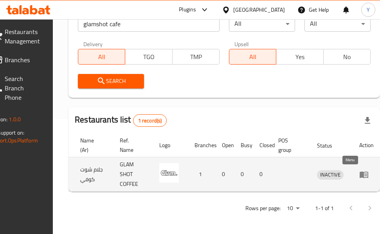
click at [360, 172] on icon "enhanced table" at bounding box center [364, 175] width 9 height 7
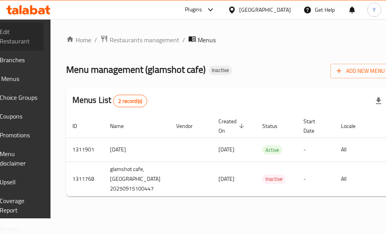
click at [34, 38] on span "Edit Restaurant" at bounding box center [19, 36] width 38 height 19
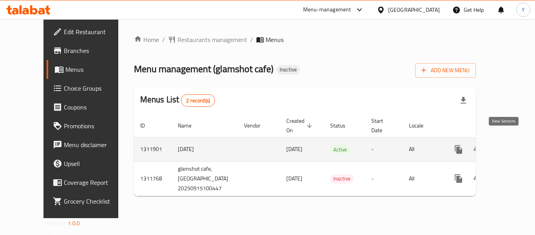
click at [510, 145] on icon "enhanced table" at bounding box center [514, 149] width 9 height 9
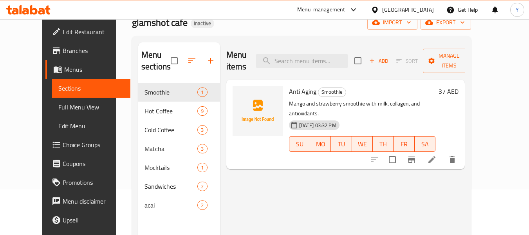
scroll to position [34, 0]
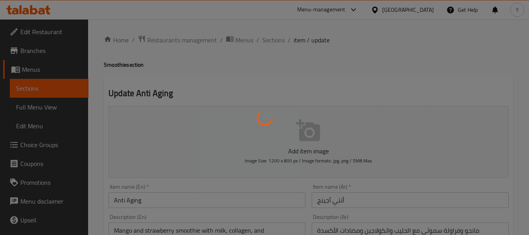
click at [34, 109] on div at bounding box center [264, 117] width 529 height 235
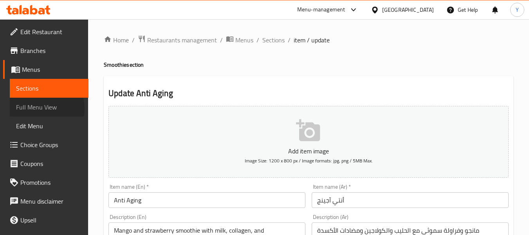
click at [34, 109] on span "Full Menu View" at bounding box center [49, 106] width 66 height 9
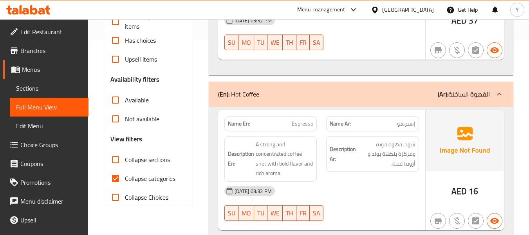
scroll to position [183, 0]
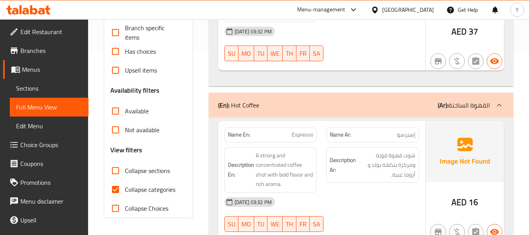
click at [233, 137] on strong "Name En:" at bounding box center [239, 134] width 22 height 8
copy strong "Name En:"
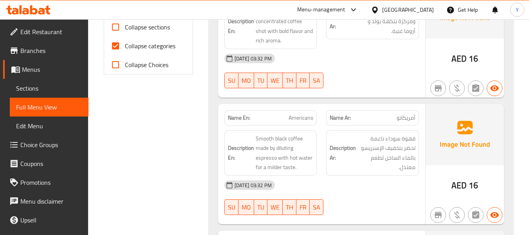
click at [340, 67] on div "[DATE] 03:32 PM" at bounding box center [322, 58] width 204 height 19
click at [350, 72] on div "[DATE] 03:32 PM SU MO TU WE TH FR SA" at bounding box center [322, 71] width 204 height 44
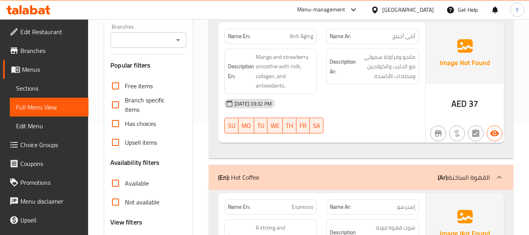
scroll to position [0, 0]
